Goal: Transaction & Acquisition: Purchase product/service

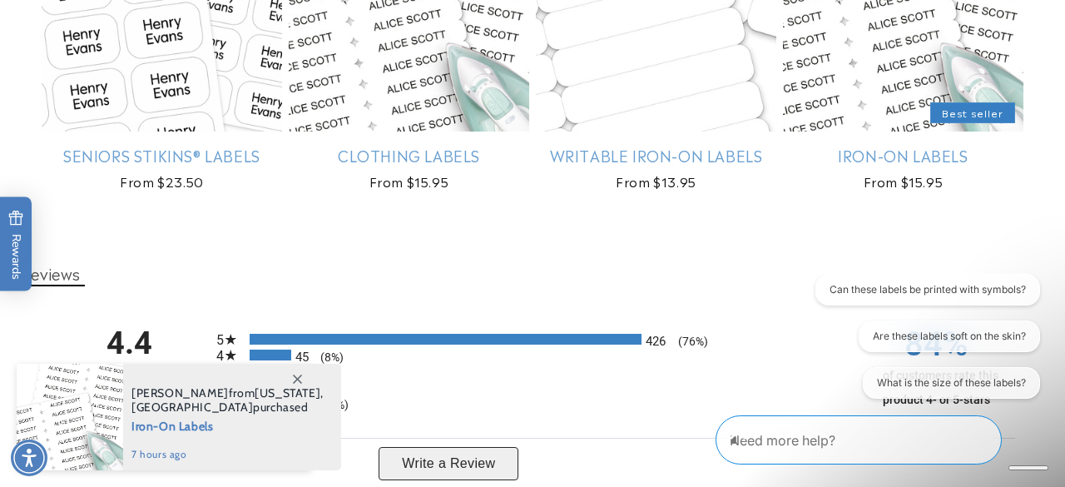
scroll to position [1441, 0]
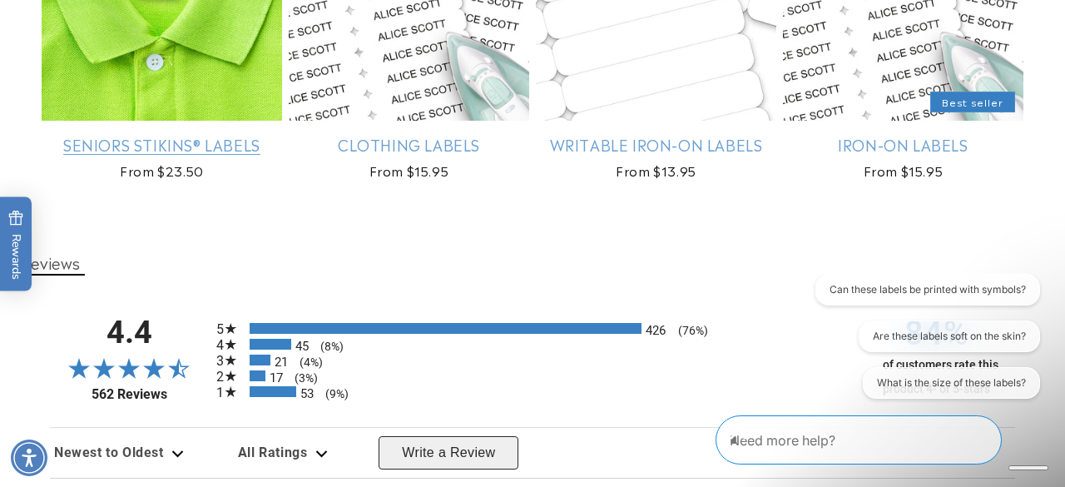
click at [217, 154] on link "Seniors Stikins® Labels" at bounding box center [162, 144] width 241 height 19
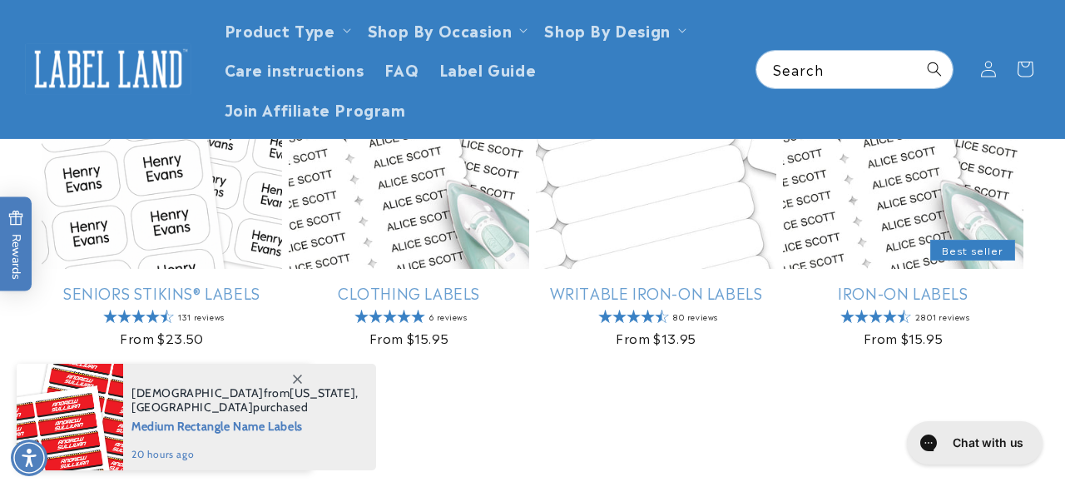
scroll to position [1290, 0]
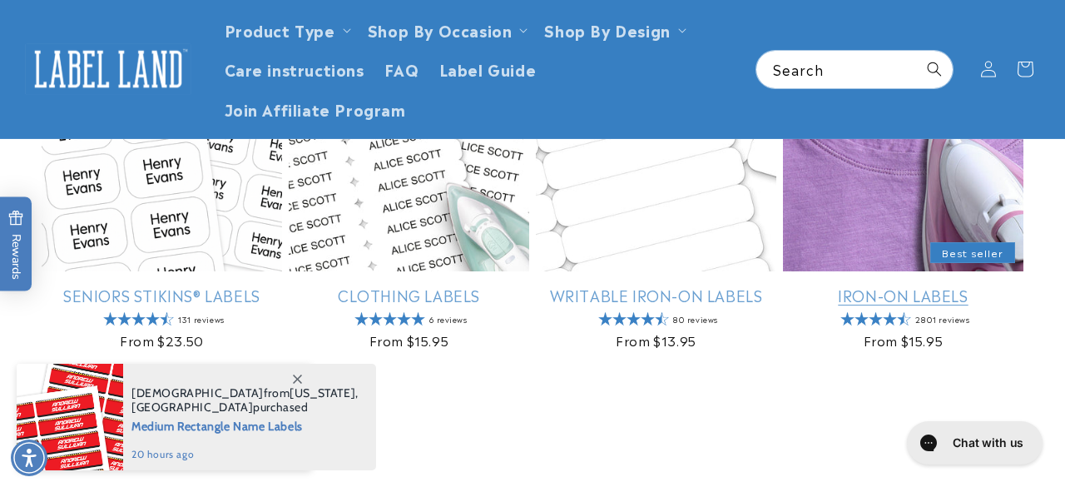
click at [948, 305] on link "Iron-On Labels" at bounding box center [903, 294] width 241 height 19
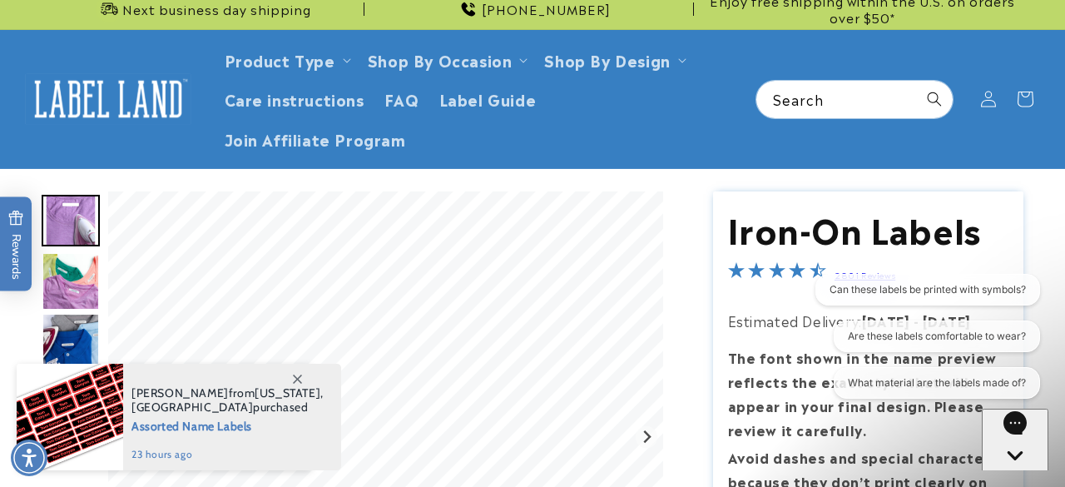
scroll to position [10, 0]
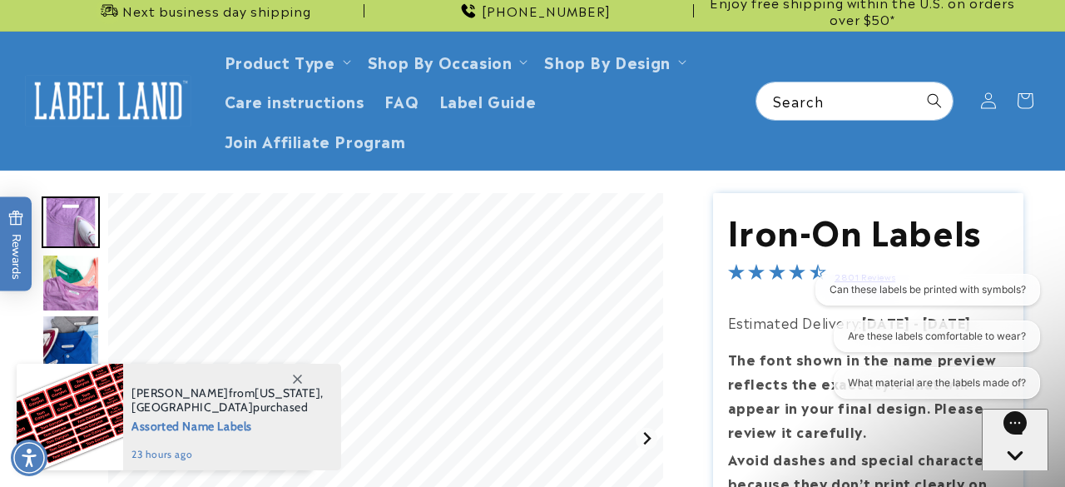
click at [651, 441] on icon "Next slide" at bounding box center [646, 438] width 13 height 13
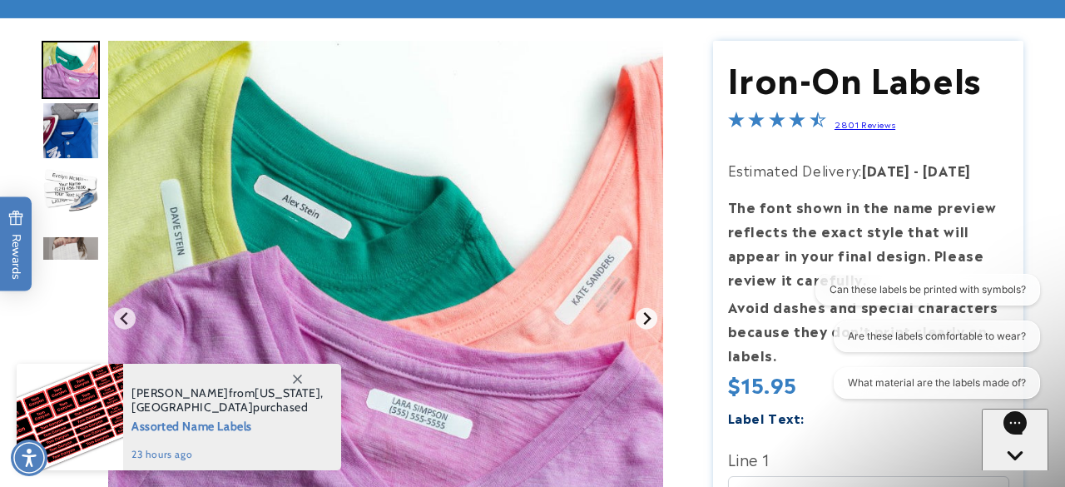
scroll to position [166, 0]
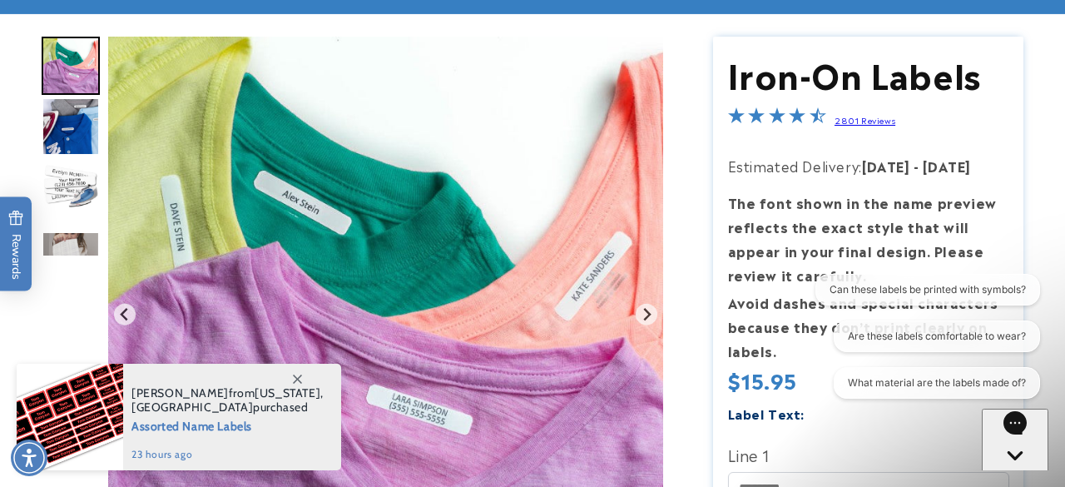
click at [653, 328] on img "Gallery Viewer" at bounding box center [385, 314] width 555 height 555
click at [653, 325] on img "Gallery Viewer" at bounding box center [385, 314] width 555 height 555
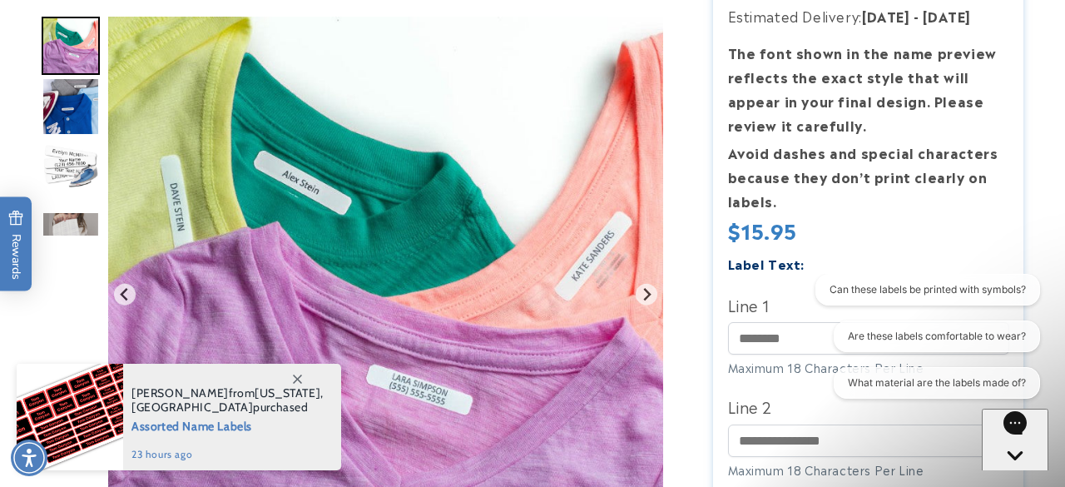
scroll to position [318, 0]
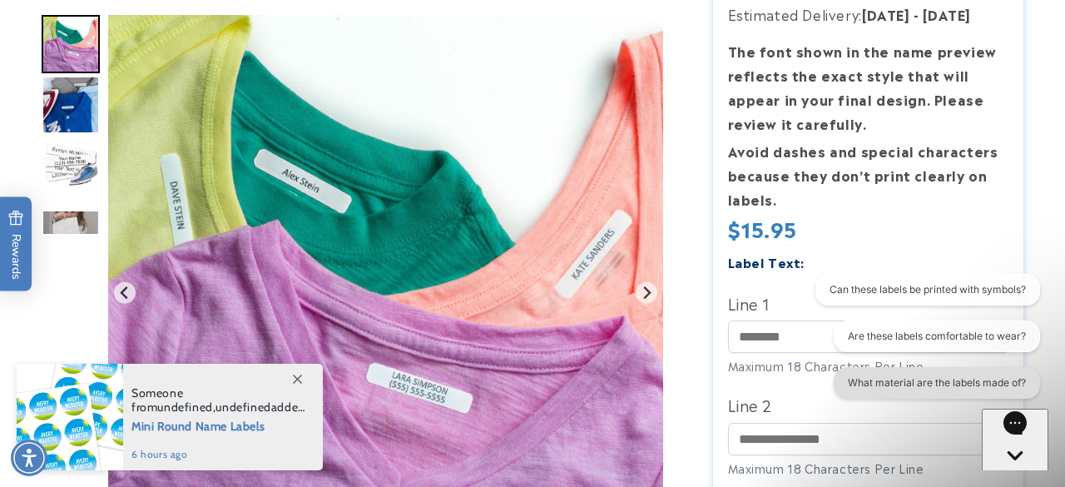
click at [973, 389] on button "What material are the labels made of?" at bounding box center [936, 383] width 206 height 32
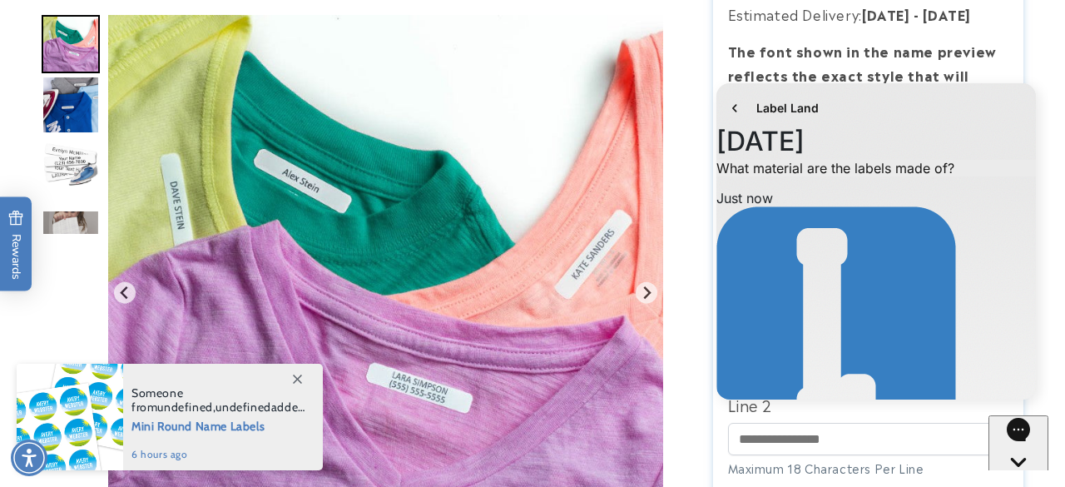
scroll to position [50, 0]
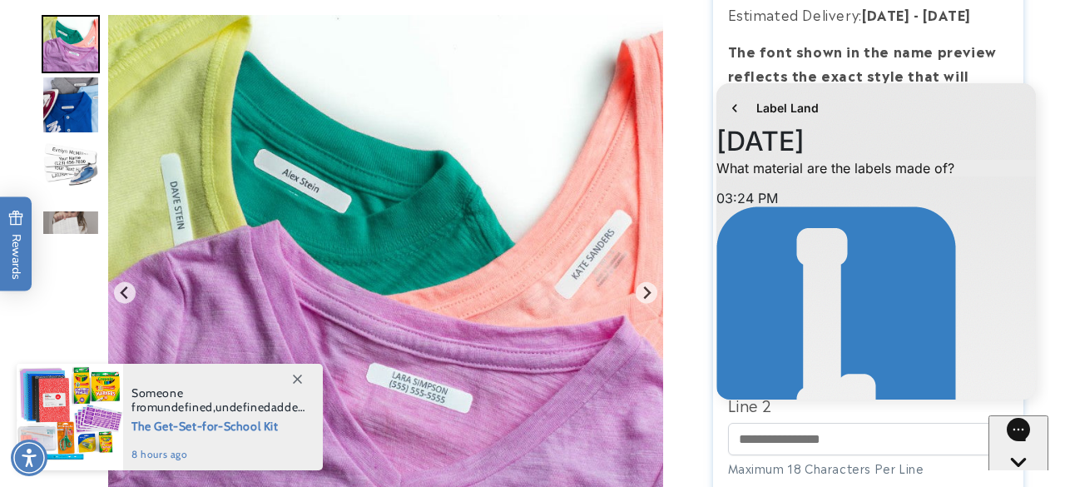
click at [193, 385] on iframe at bounding box center [111, 379] width 197 height 50
